Goal: Ask a question

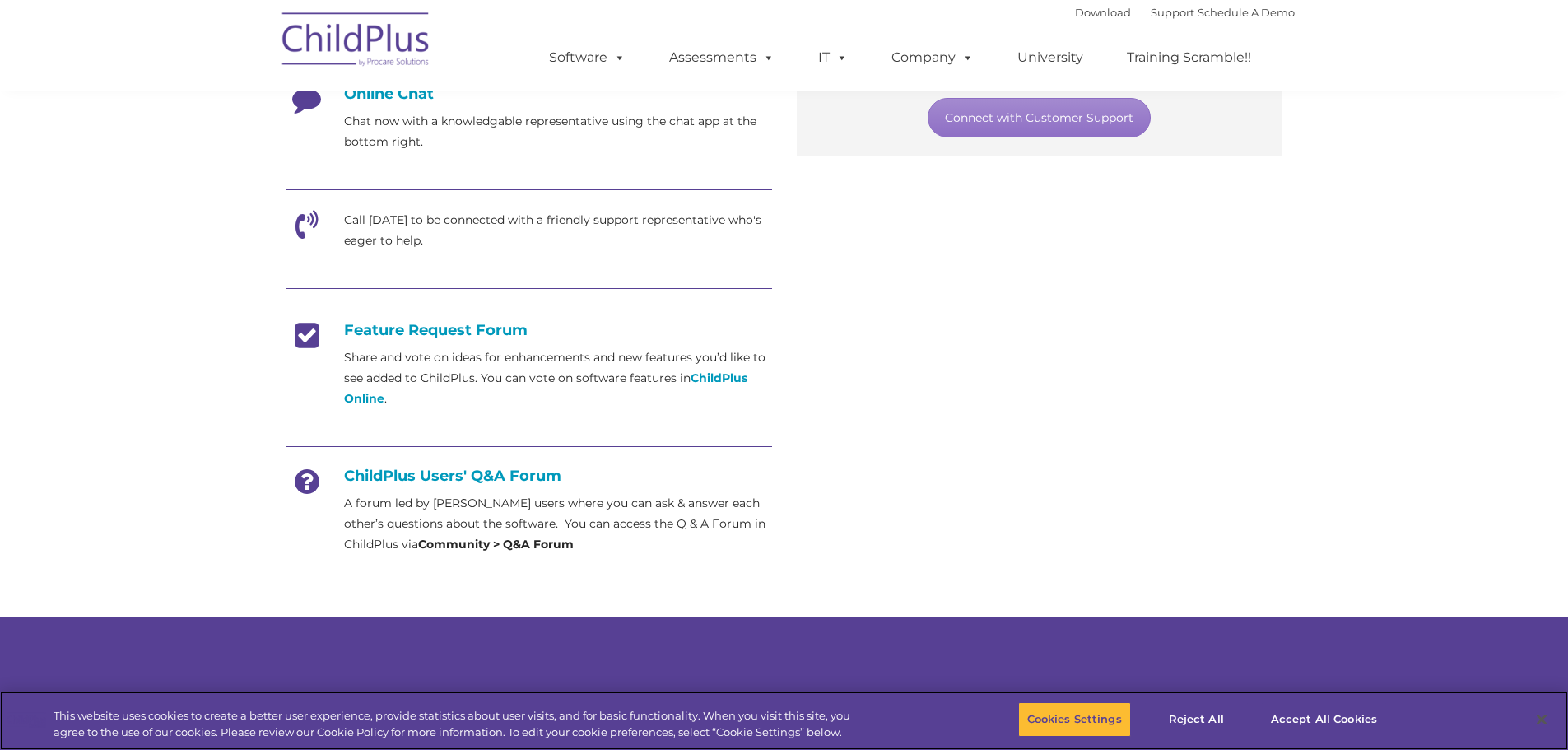
scroll to position [464, 0]
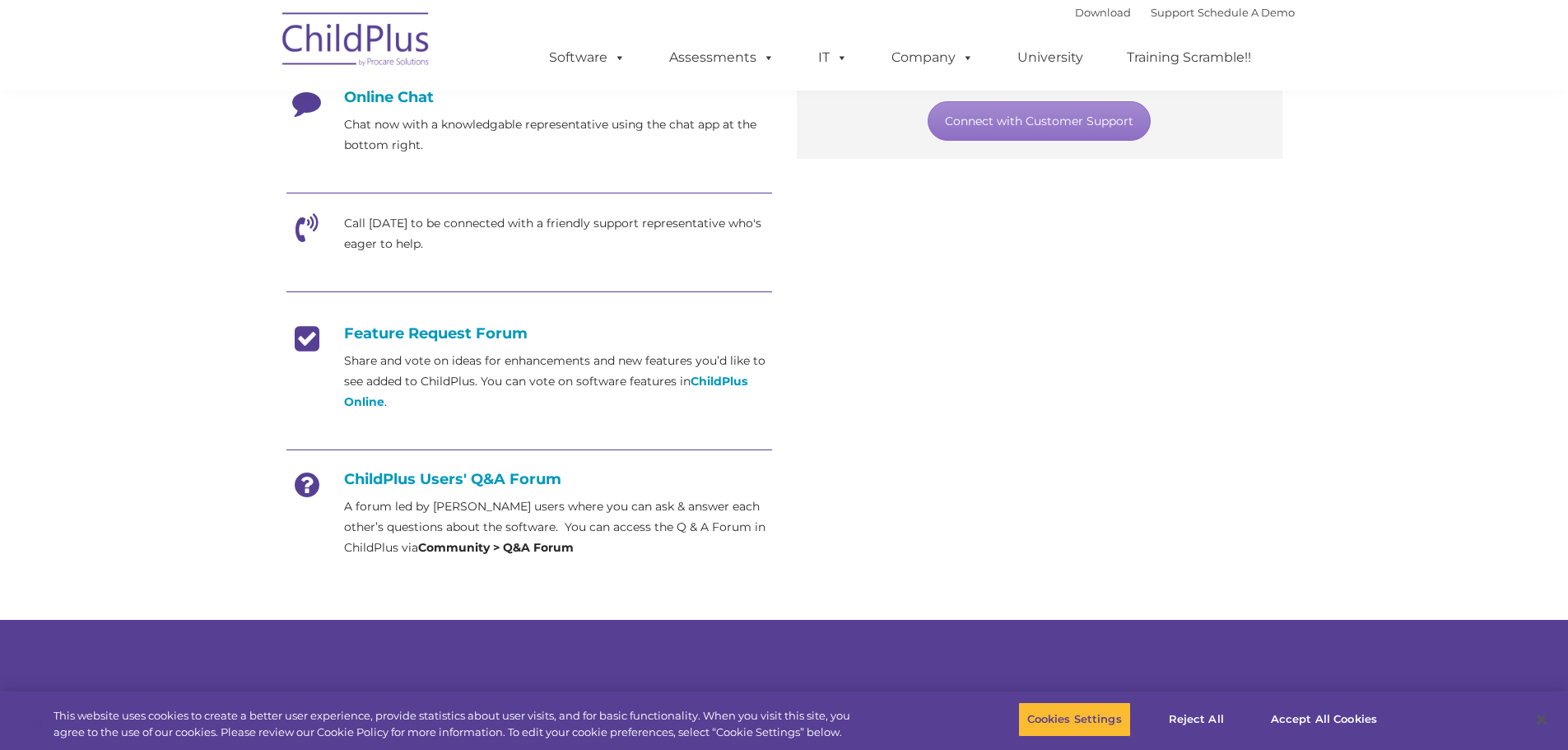
click at [441, 478] on h4 "ChildPlus Users' Q&A Forum" at bounding box center [529, 478] width 485 height 18
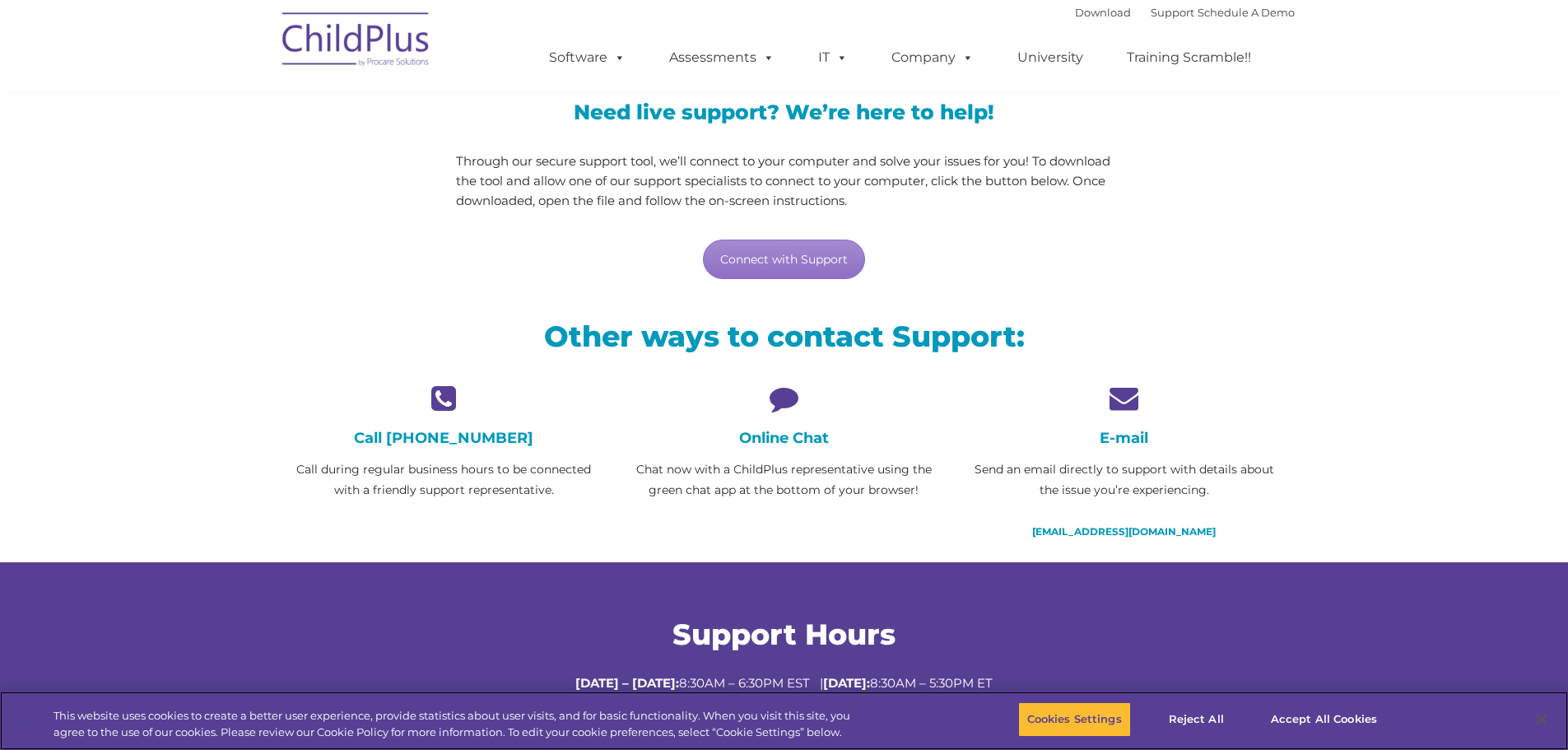
scroll to position [166, 0]
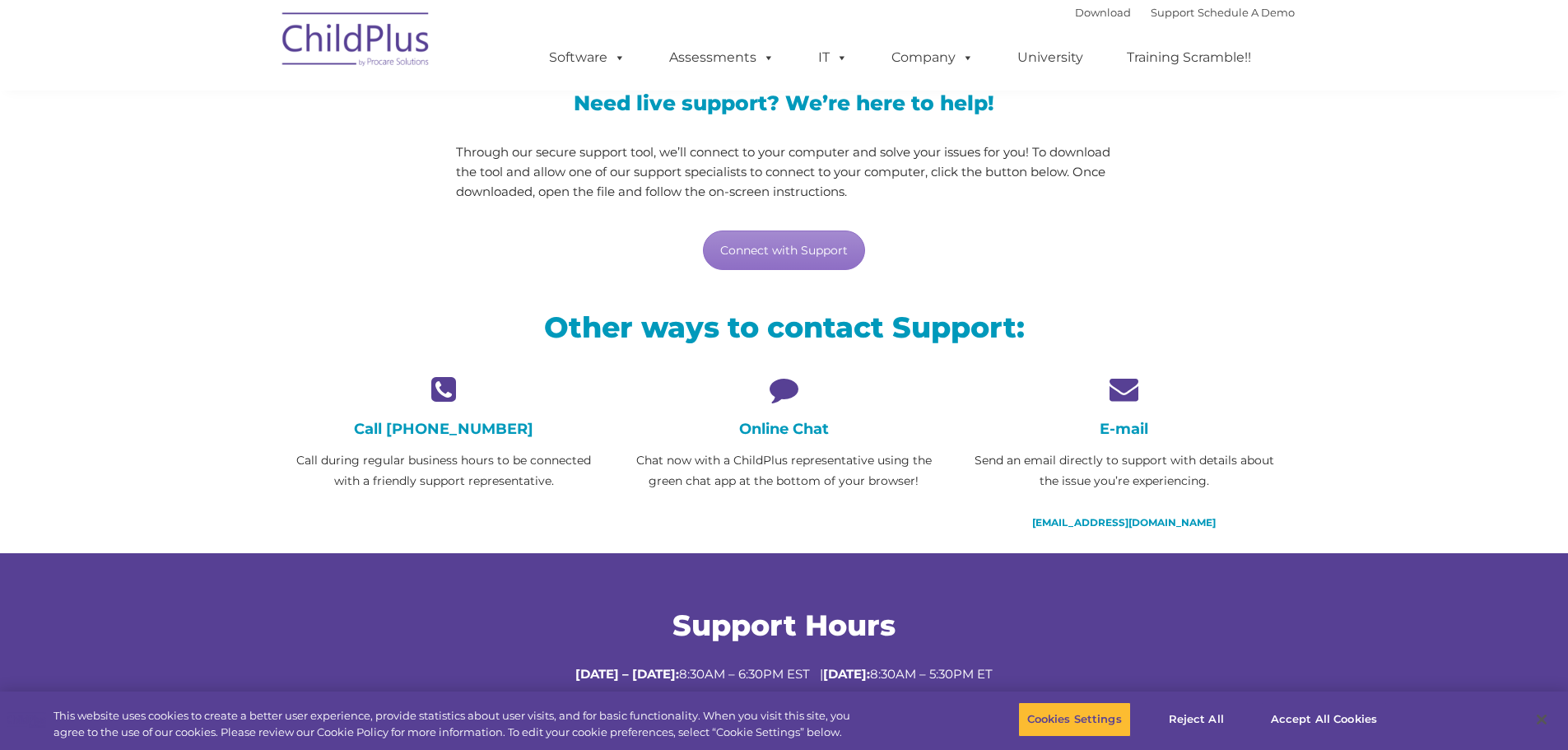
click at [778, 432] on h4 "Online Chat" at bounding box center [784, 429] width 315 height 18
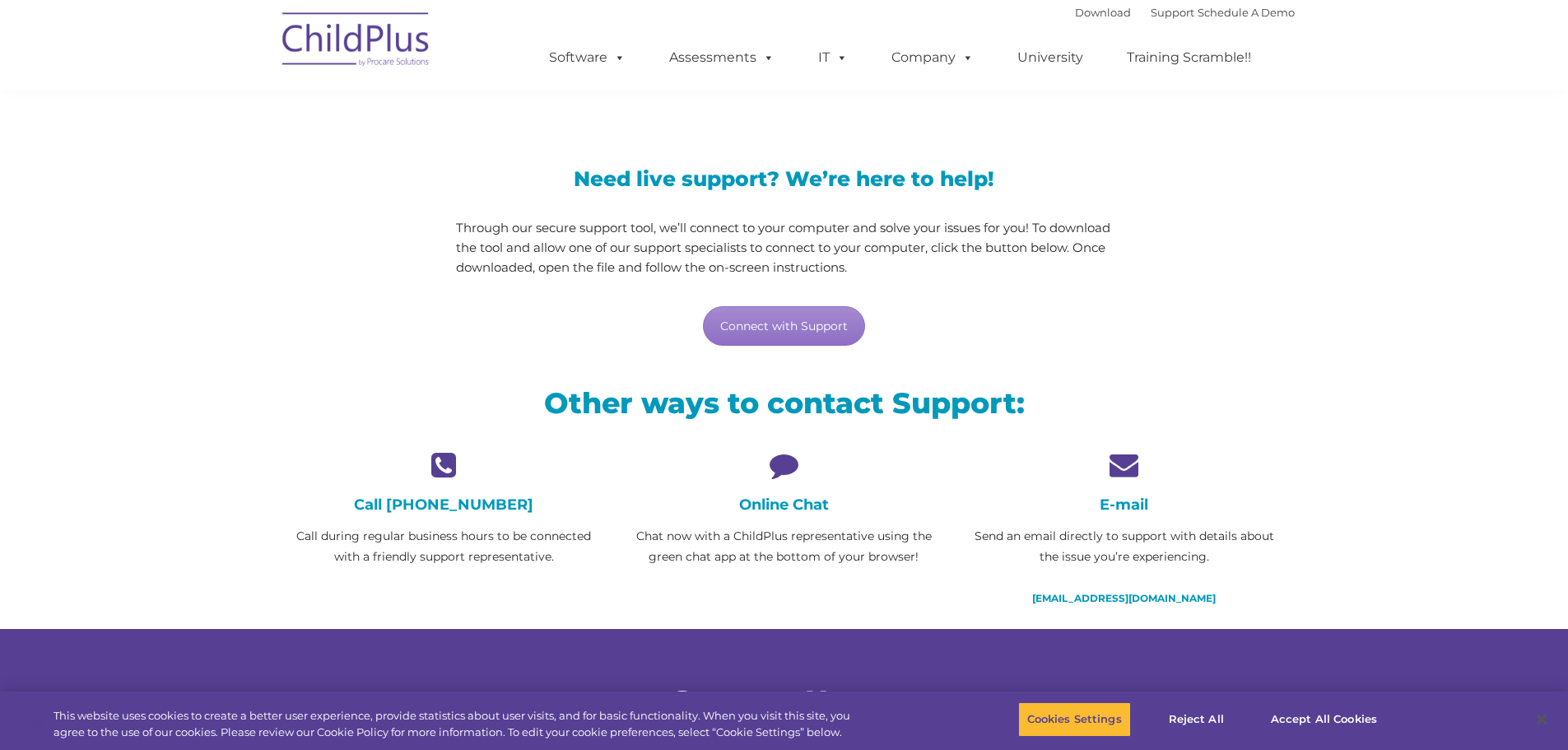
scroll to position [0, 0]
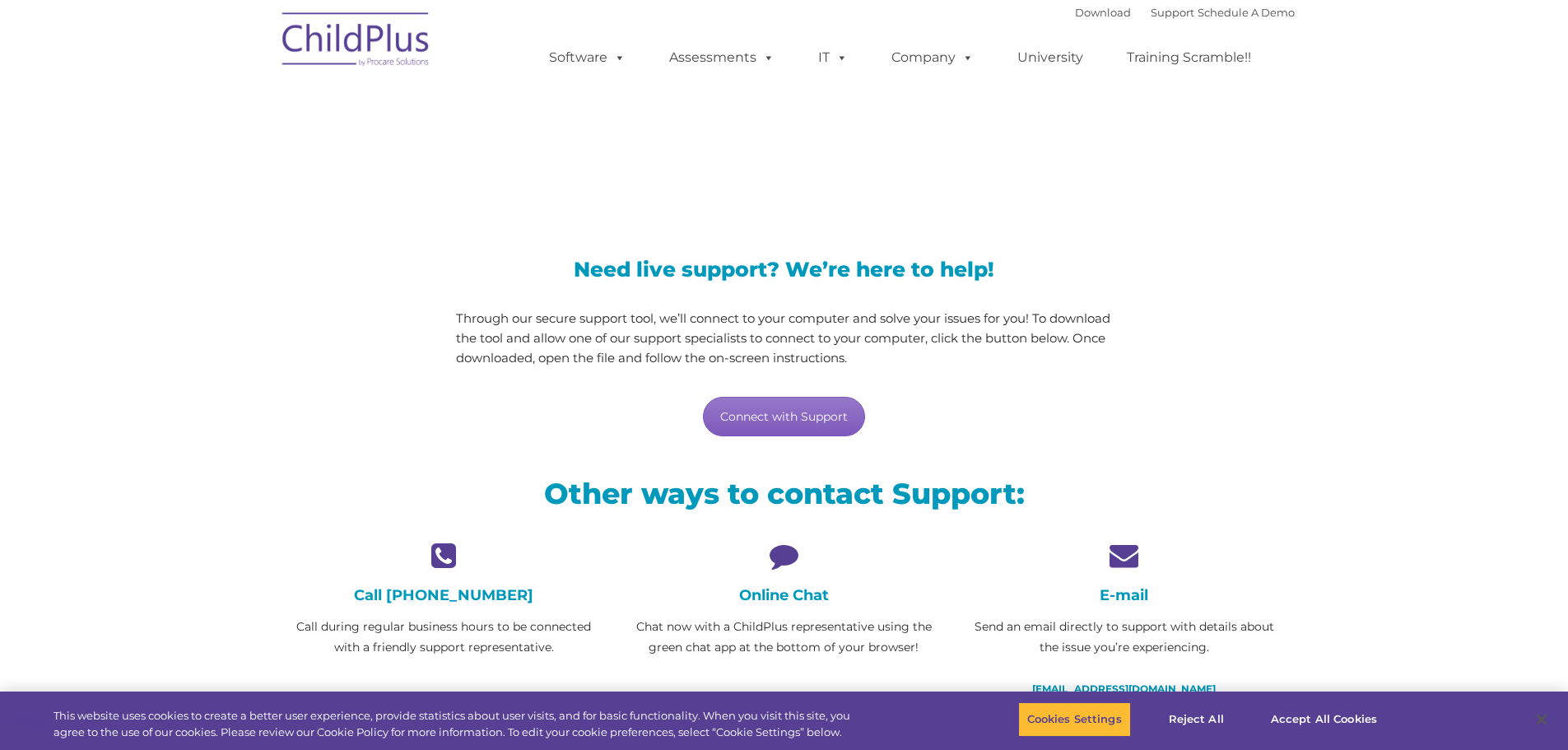
click at [794, 414] on link "Connect with Support" at bounding box center [784, 417] width 162 height 39
click at [1320, 715] on button "Accept All Cookies" at bounding box center [1324, 719] width 124 height 34
